Goal: Information Seeking & Learning: Understand process/instructions

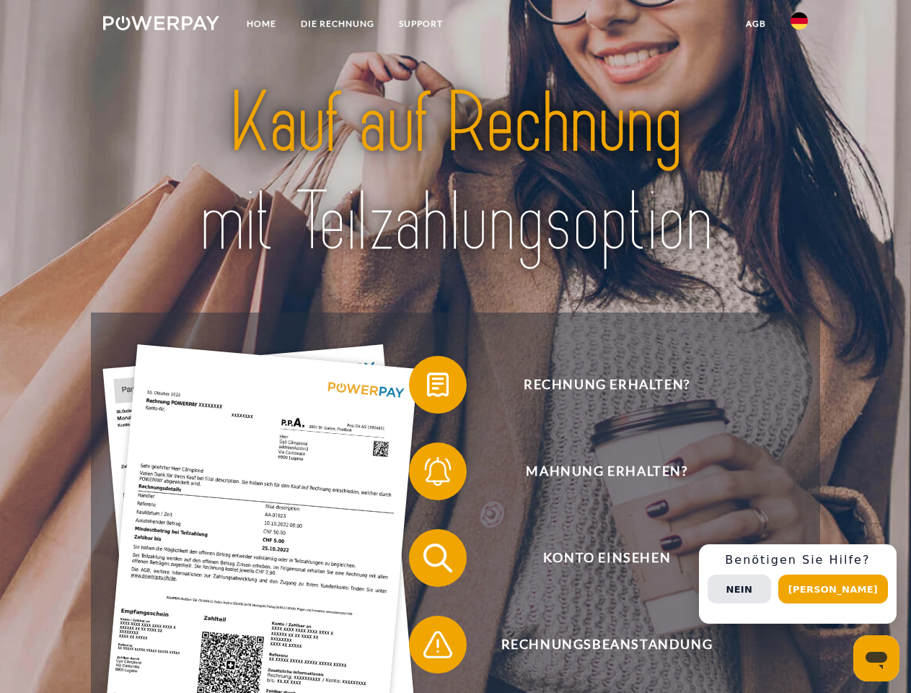
click at [161, 25] on img at bounding box center [161, 23] width 116 height 14
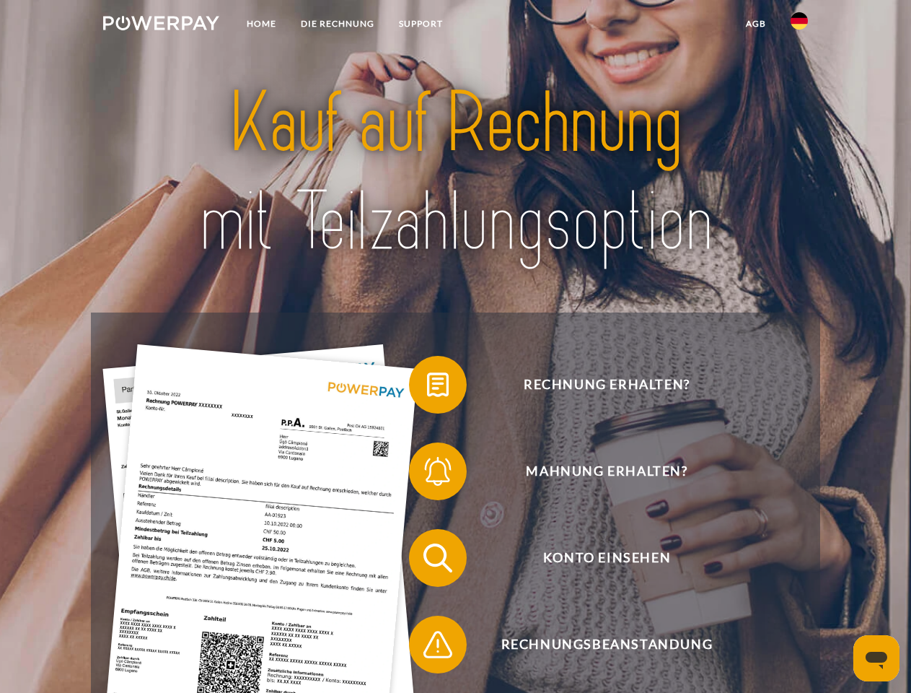
click at [799, 25] on img at bounding box center [799, 20] width 17 height 17
click at [755, 24] on link "agb" at bounding box center [756, 24] width 45 height 26
click at [427, 387] on span at bounding box center [416, 384] width 72 height 72
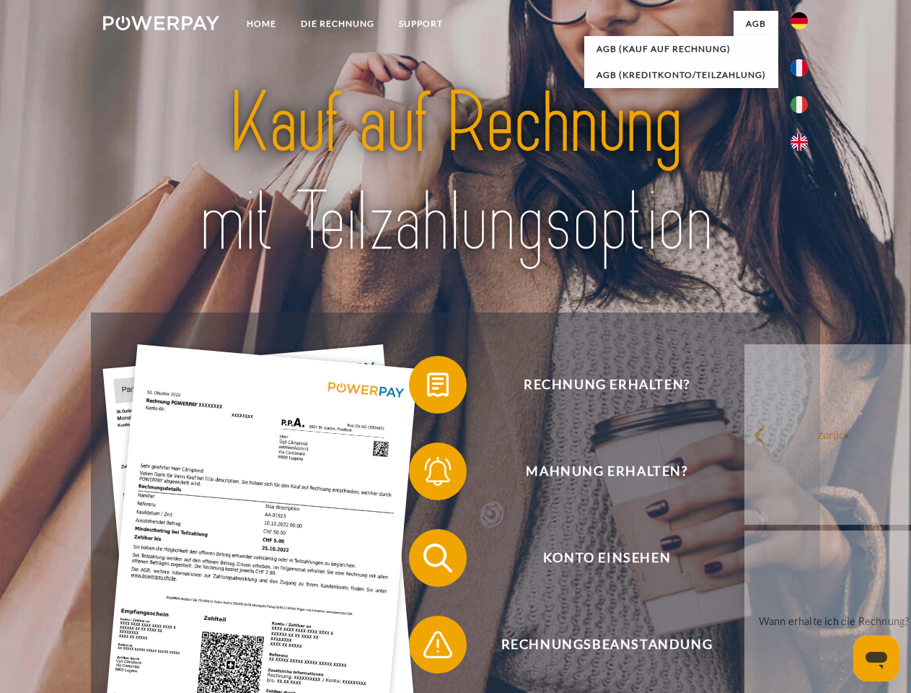
click at [427, 474] on span at bounding box center [416, 471] width 72 height 72
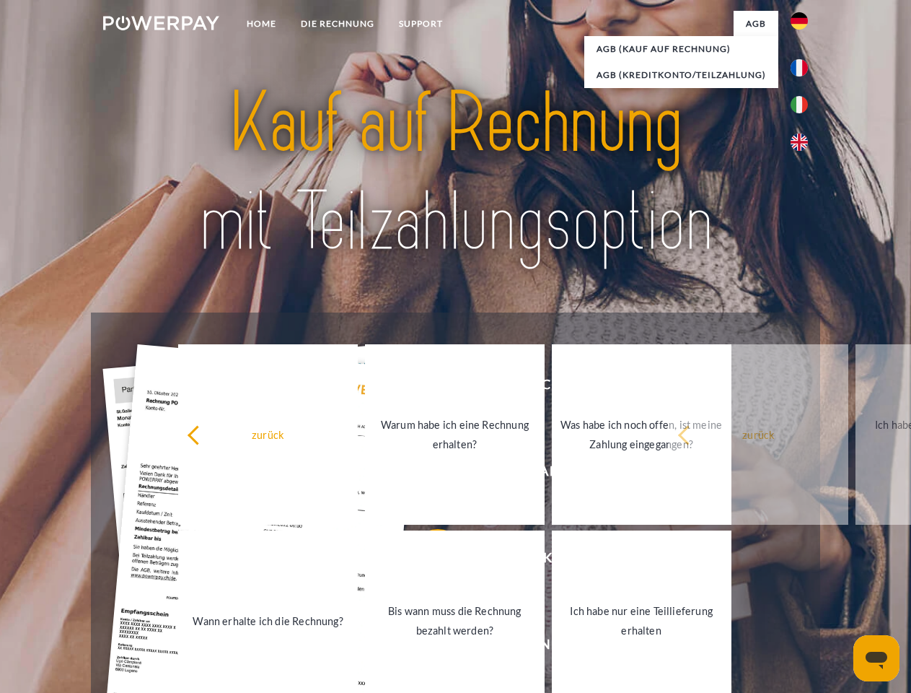
click at [427, 561] on link "Bis wann muss die Rechnung bezahlt werden?" at bounding box center [455, 620] width 180 height 180
click at [427, 647] on span at bounding box center [416, 644] width 72 height 72
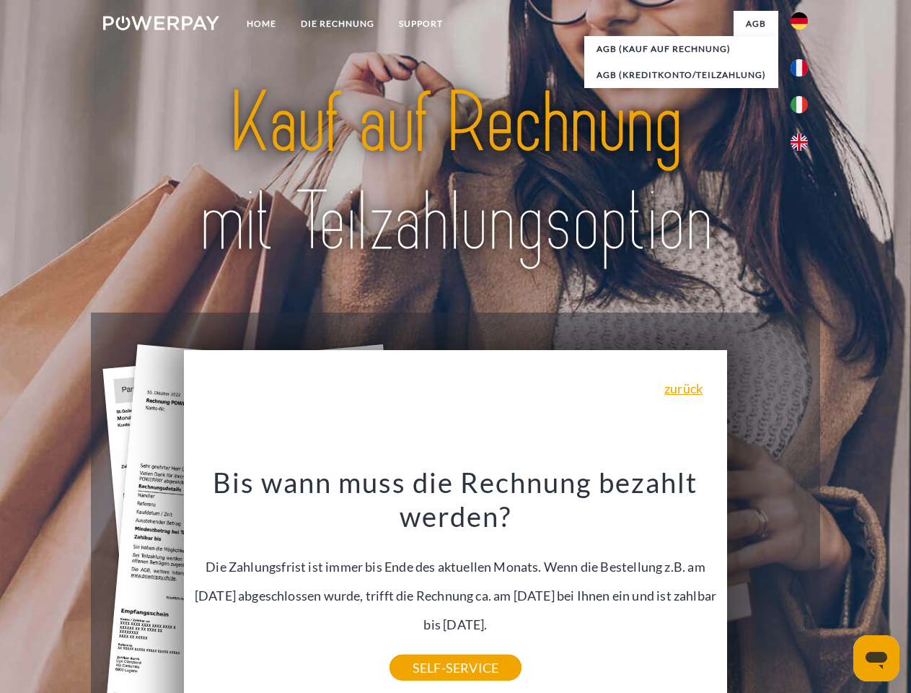
click at [803, 584] on div "Rechnung erhalten? Mahnung erhalten? Konto einsehen" at bounding box center [455, 600] width 729 height 577
click at [768, 587] on span "Konto einsehen" at bounding box center [607, 558] width 354 height 58
click at [838, 589] on header "Home DIE RECHNUNG SUPPORT" at bounding box center [455, 498] width 911 height 996
